Goal: Find specific page/section: Find specific page/section

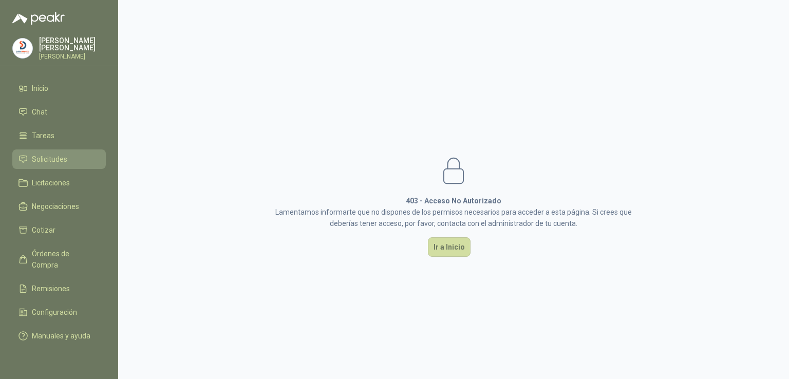
click at [57, 161] on span "Solicitudes" at bounding box center [49, 159] width 35 height 11
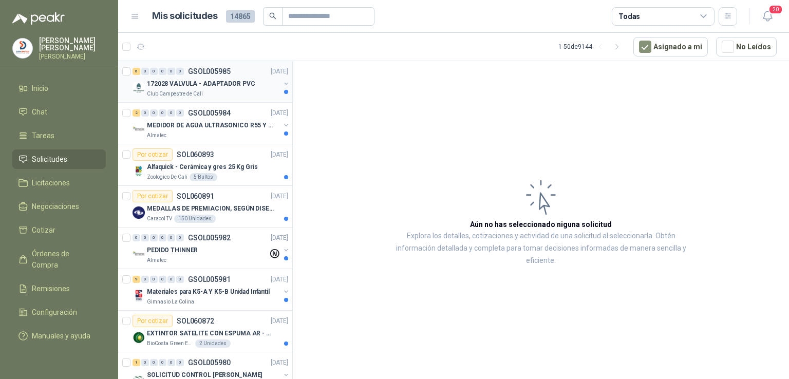
click at [211, 83] on p "172028 VALVULA - ADAPTADOR PVC" at bounding box center [201, 84] width 108 height 10
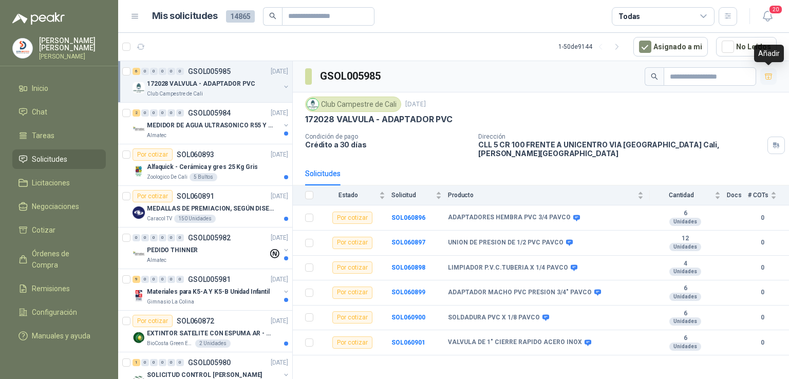
click at [773, 79] on button "button" at bounding box center [768, 76] width 16 height 16
click at [175, 241] on div "0 0 0 0 0 0 GSOL005982 [DATE]" at bounding box center [212, 238] width 158 height 12
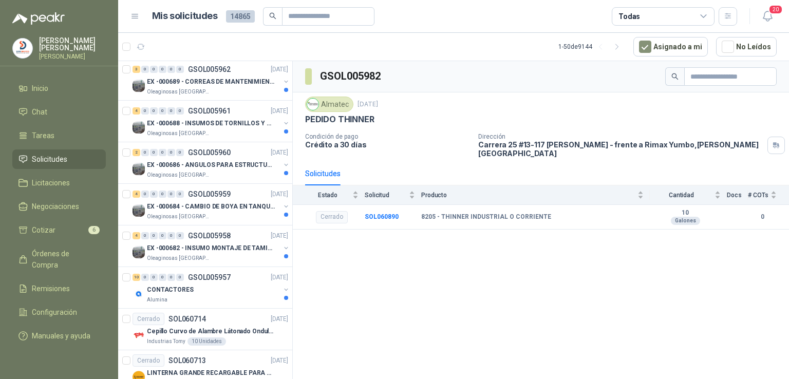
scroll to position [1513, 0]
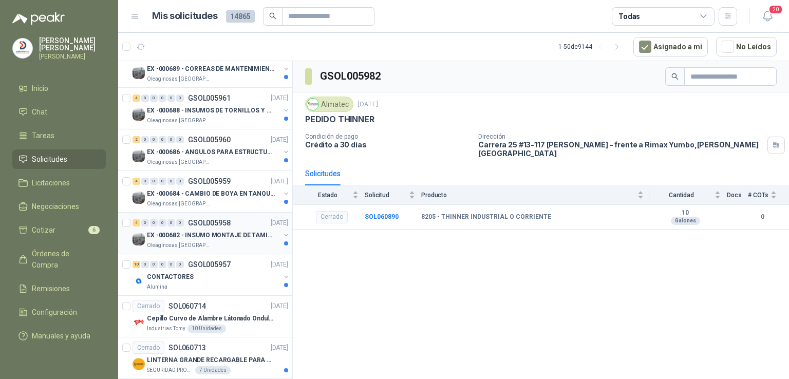
click at [178, 231] on p "EX -000682 - INSUMO MONTAJE DE TAMIZ DE LICOR DE P" at bounding box center [211, 236] width 128 height 10
